Goal: Information Seeking & Learning: Learn about a topic

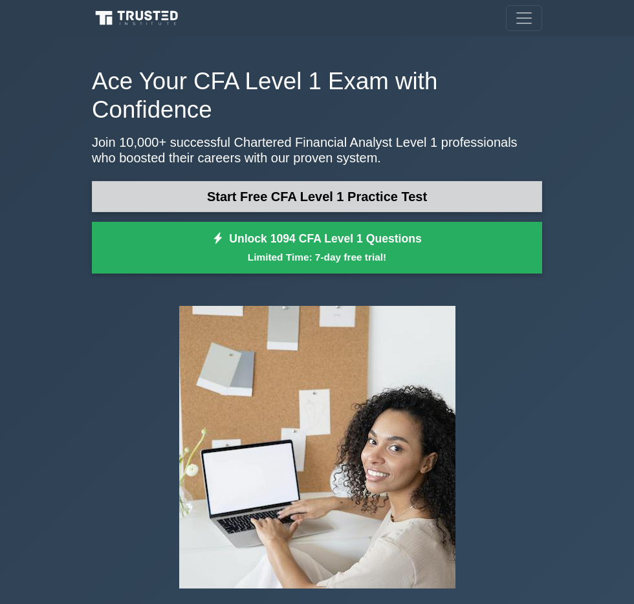
click at [307, 196] on link "Start Free CFA Level 1 Practice Test" at bounding box center [317, 196] width 450 height 31
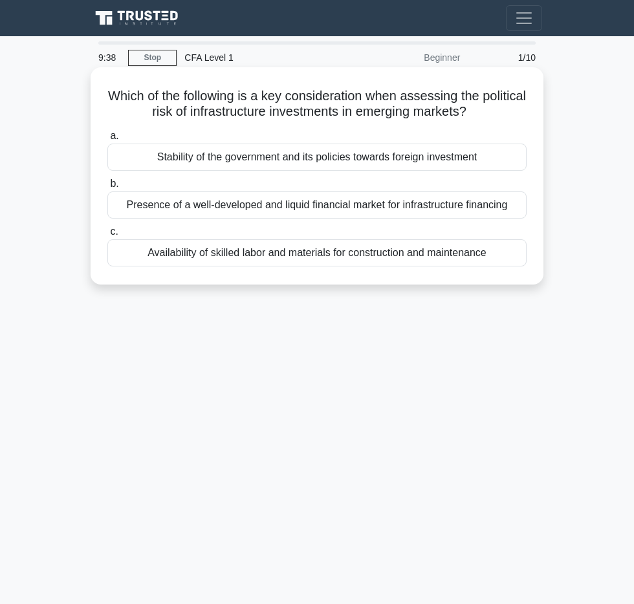
click at [316, 243] on div "Availability of skilled labor and materials for construction and maintenance" at bounding box center [316, 252] width 419 height 27
click at [107, 236] on input "c. Availability of skilled labor and materials for construction and maintenance" at bounding box center [107, 232] width 0 height 8
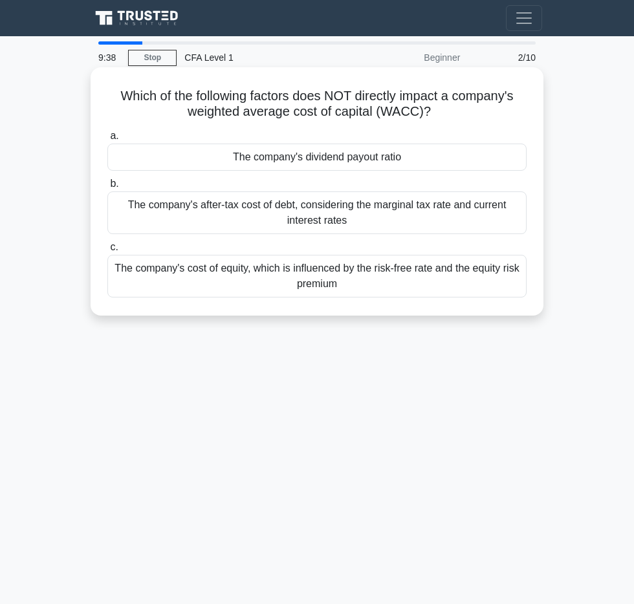
click at [313, 247] on label "c. The company's cost of equity, which is influenced by the risk-free rate and …" at bounding box center [316, 268] width 419 height 58
click at [107, 247] on input "c. The company's cost of equity, which is influenced by the risk-free rate and …" at bounding box center [107, 247] width 0 height 8
